Goal: Navigation & Orientation: Understand site structure

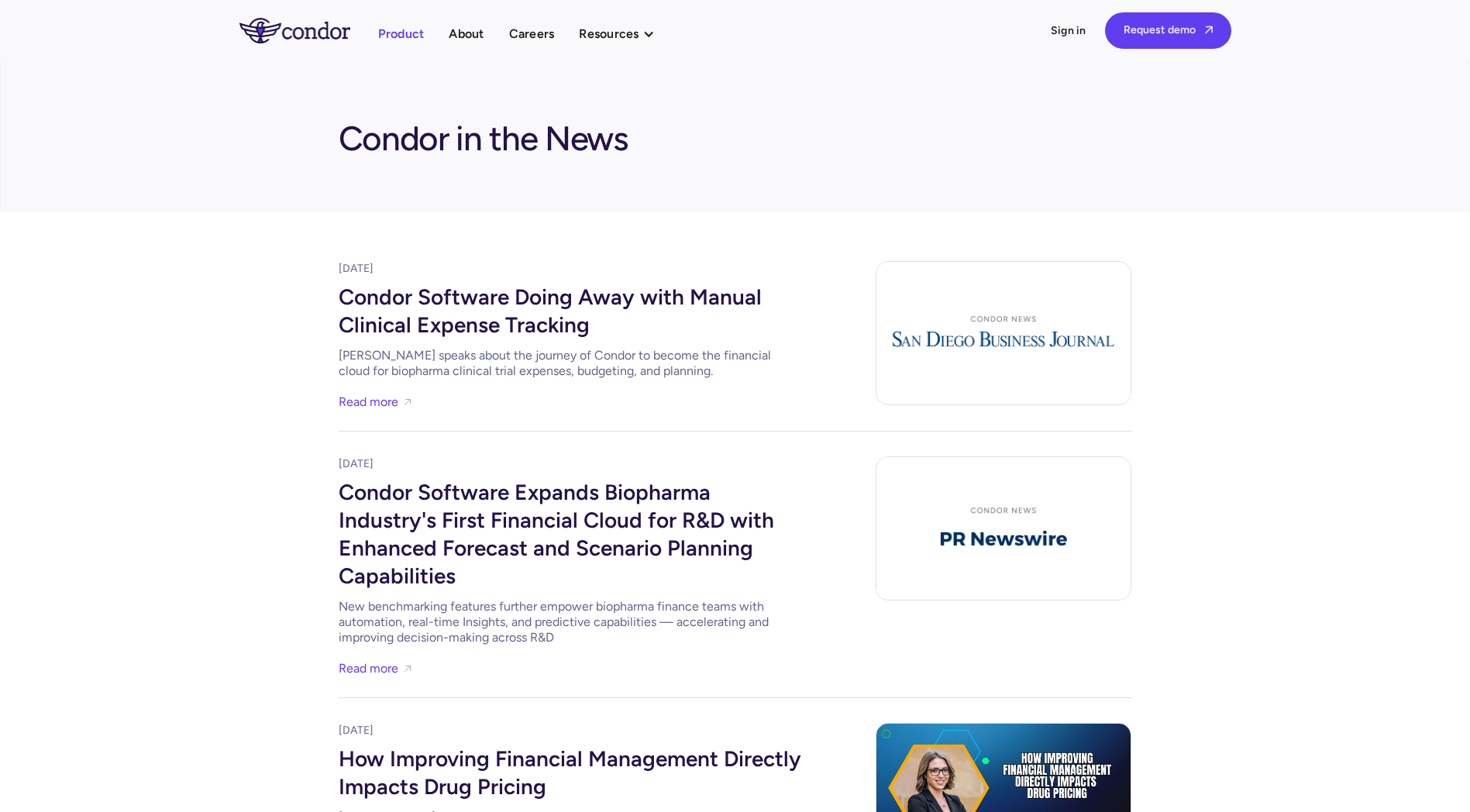
click at [395, 25] on link "Product" at bounding box center [401, 34] width 46 height 21
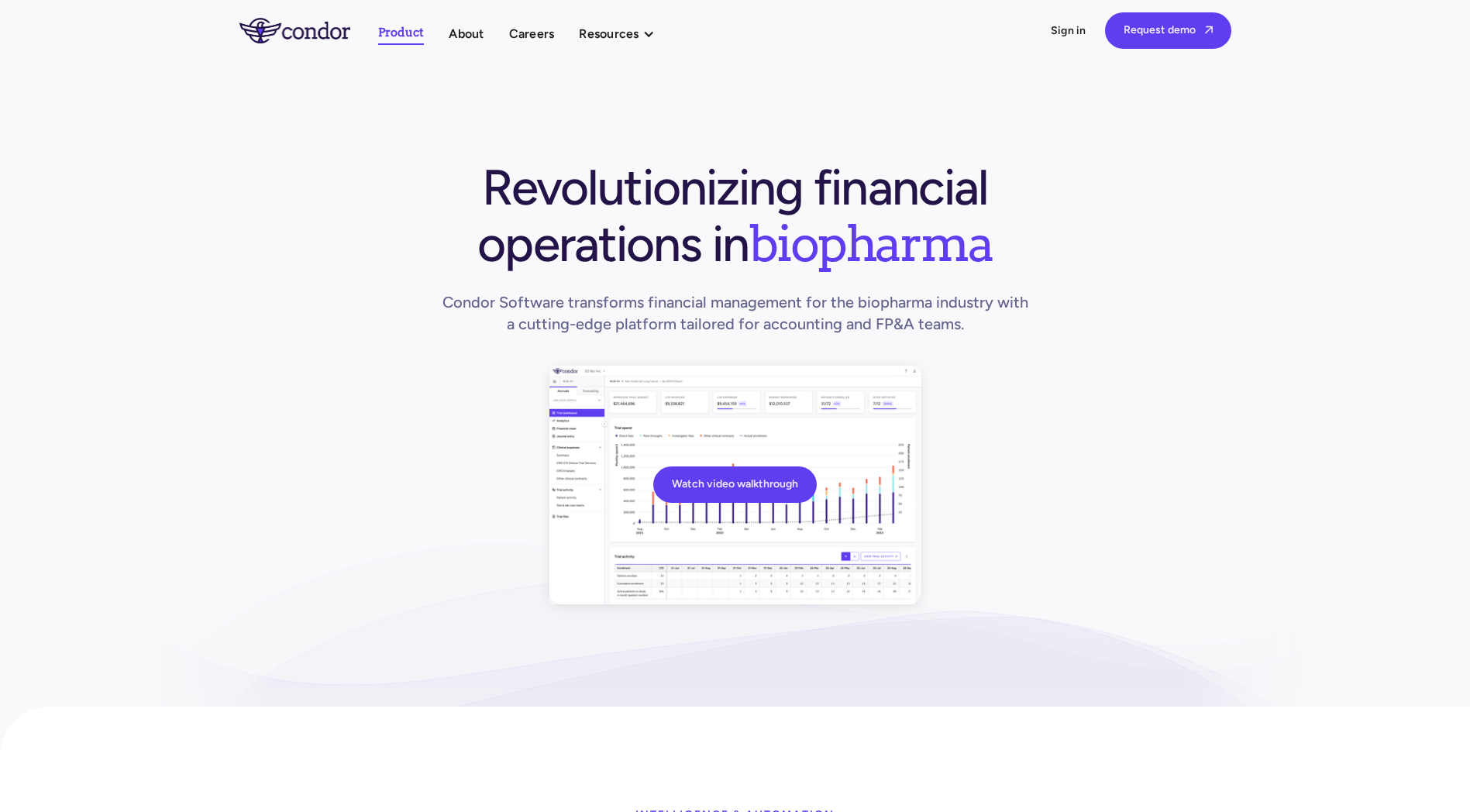
click at [461, 30] on link "About" at bounding box center [466, 34] width 35 height 21
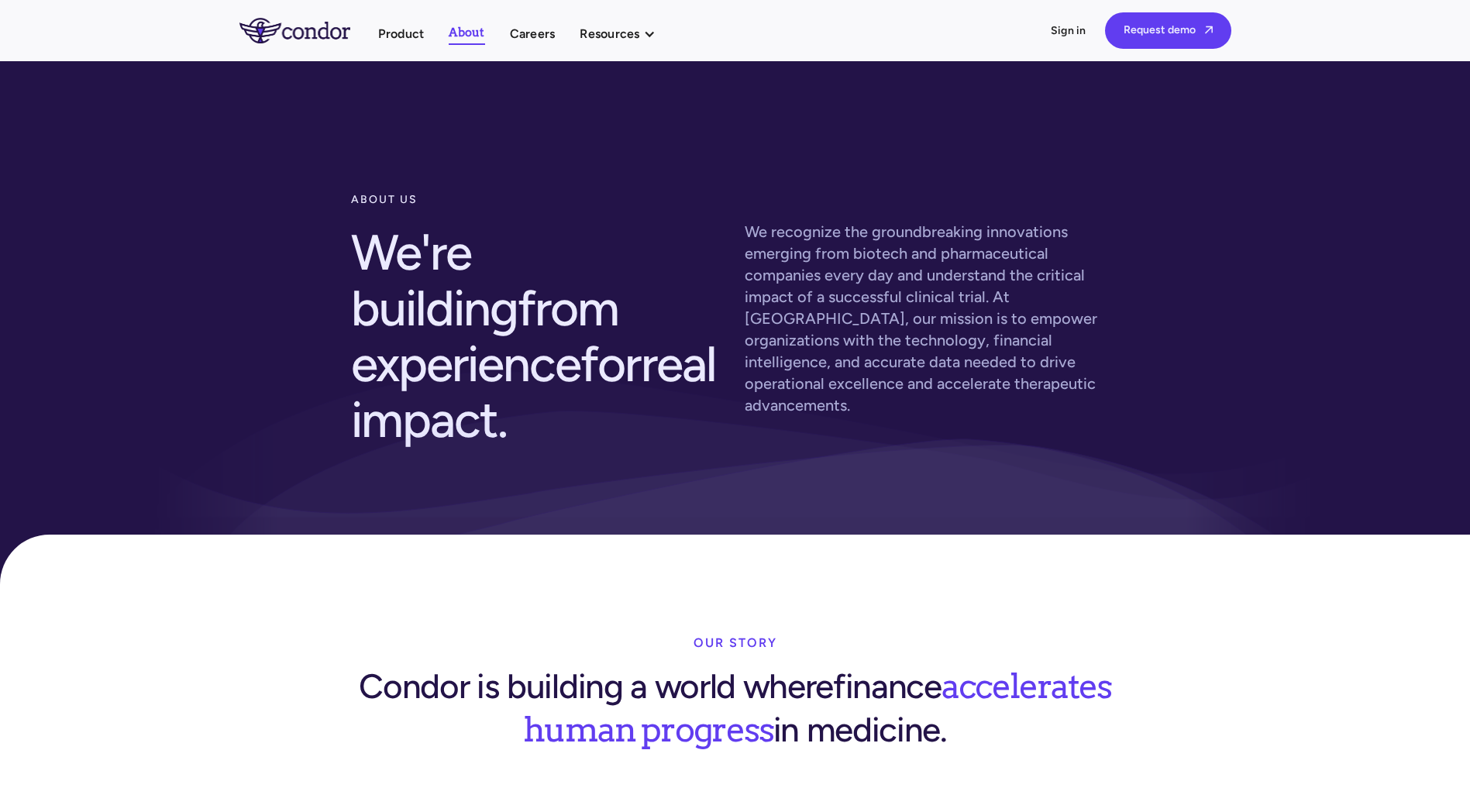
drag, startPoint x: 1254, startPoint y: 611, endPoint x: 986, endPoint y: 122, distance: 557.6
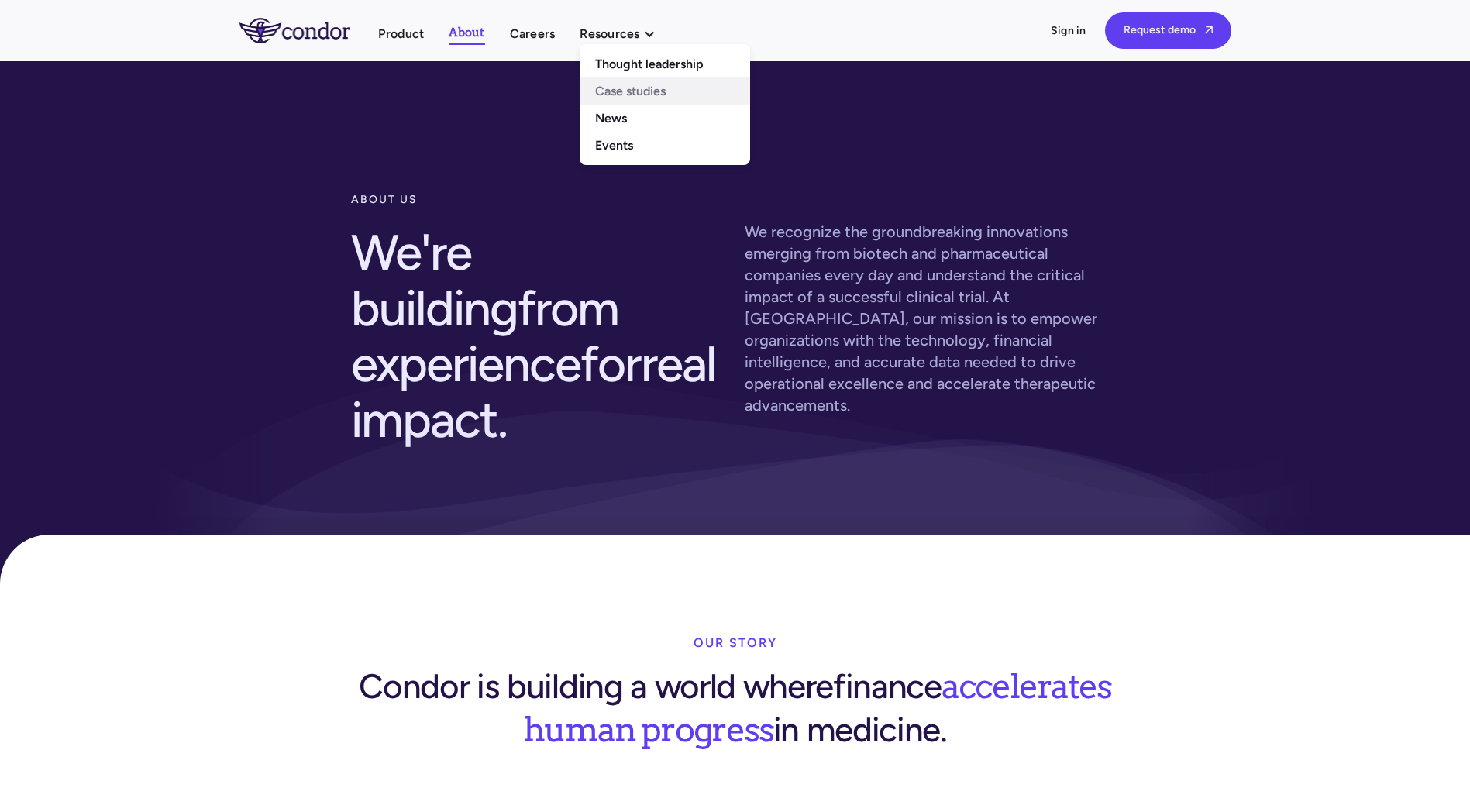
click at [595, 83] on link "Case studies" at bounding box center [665, 90] width 170 height 27
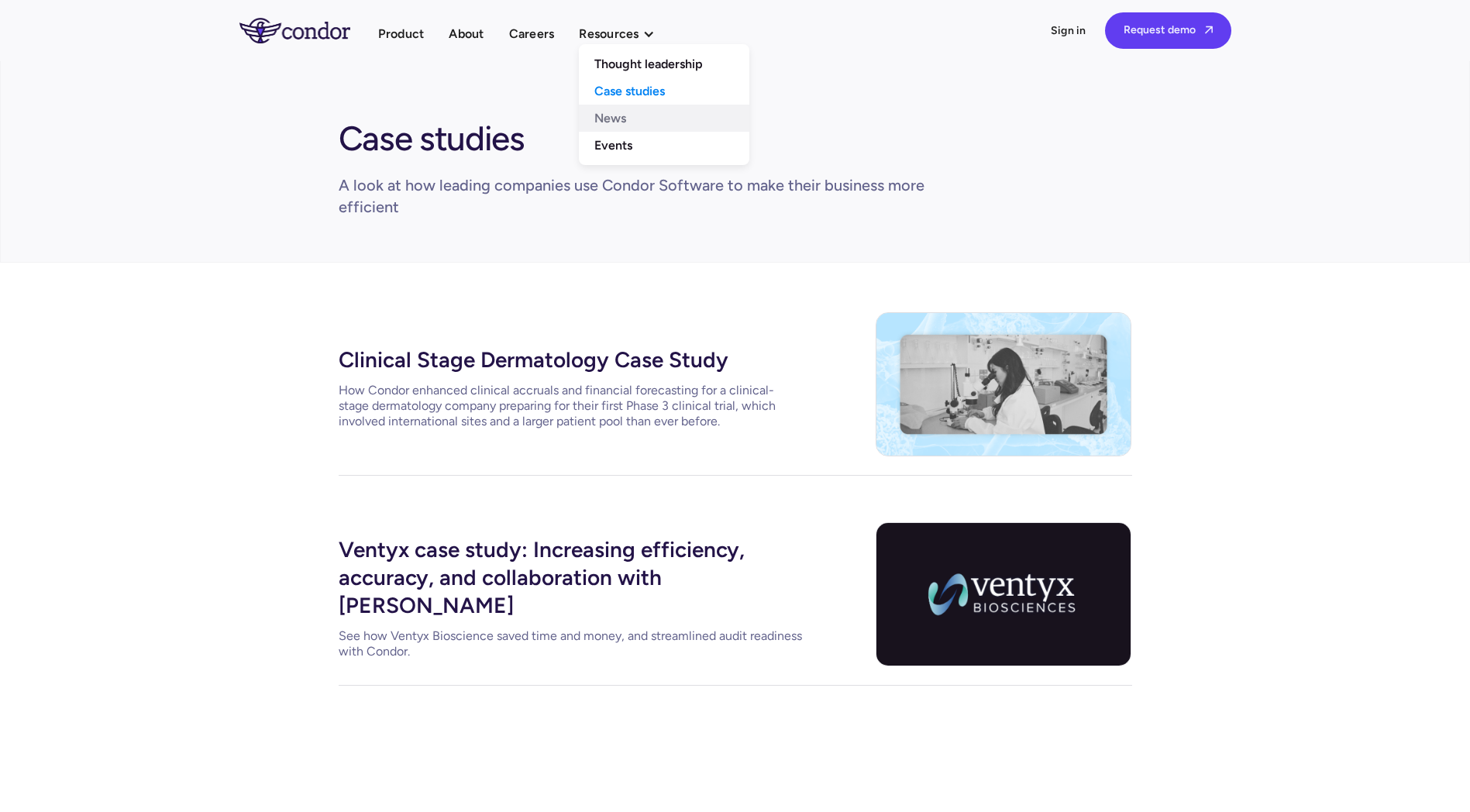
click at [617, 117] on link "News" at bounding box center [664, 118] width 170 height 27
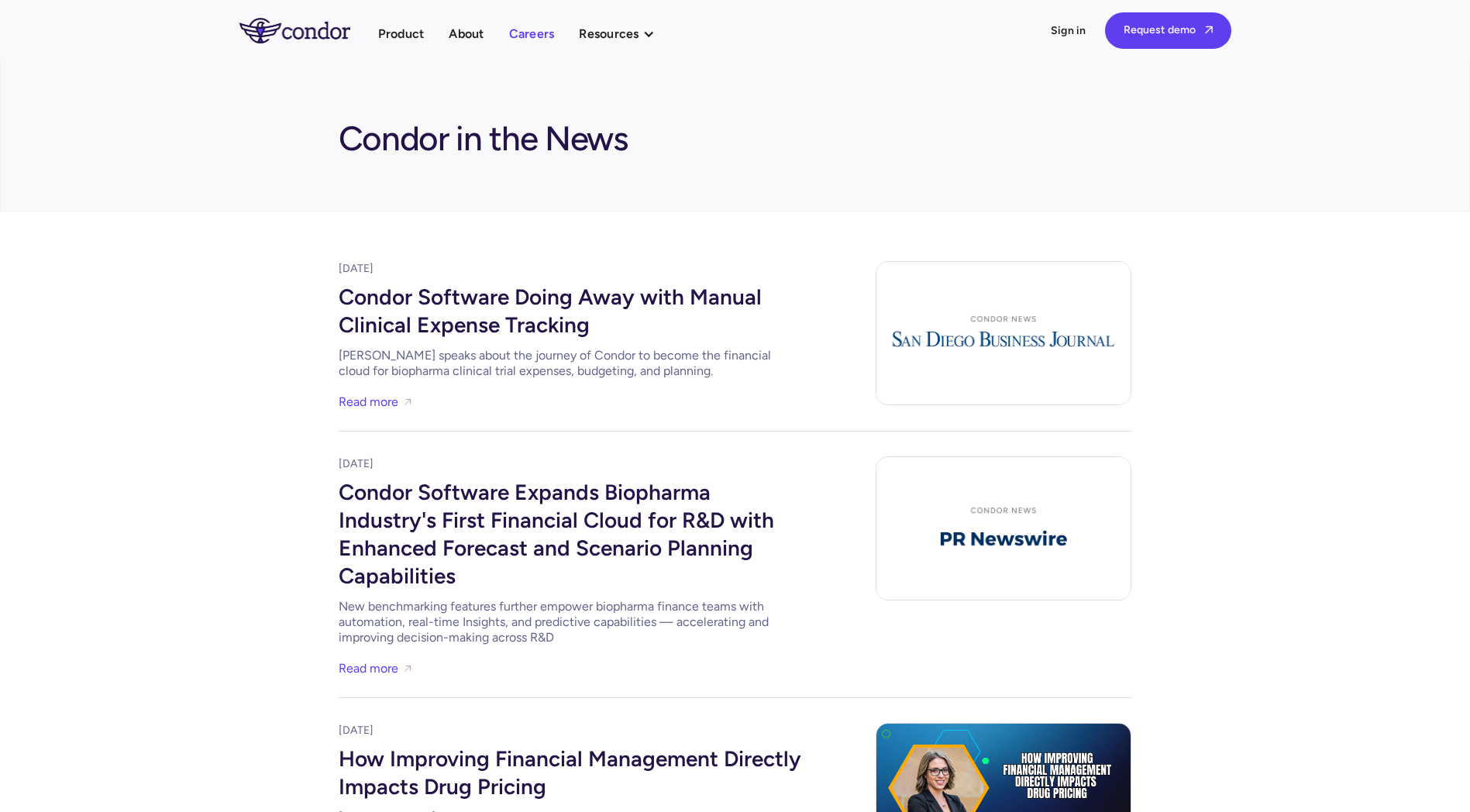
click at [528, 24] on link "Careers" at bounding box center [532, 34] width 46 height 21
